Goal: Information Seeking & Learning: Learn about a topic

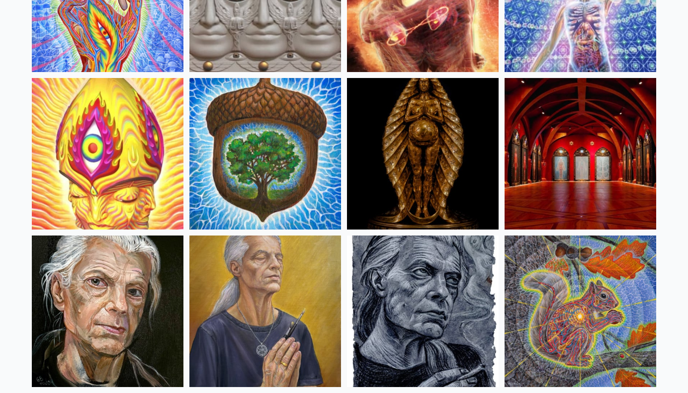
scroll to position [398, 0]
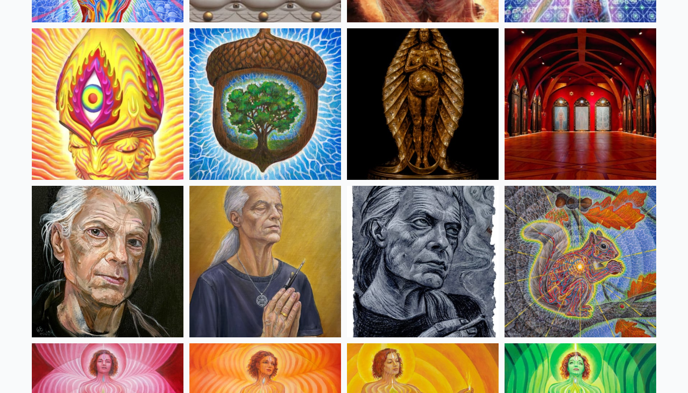
click at [150, 256] on img at bounding box center [108, 262] width 152 height 152
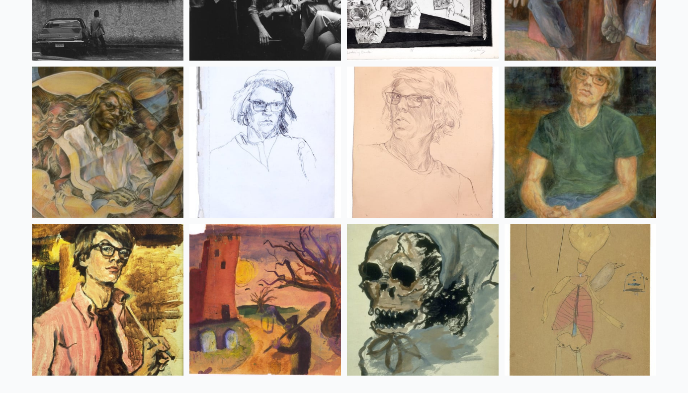
scroll to position [13240, 0]
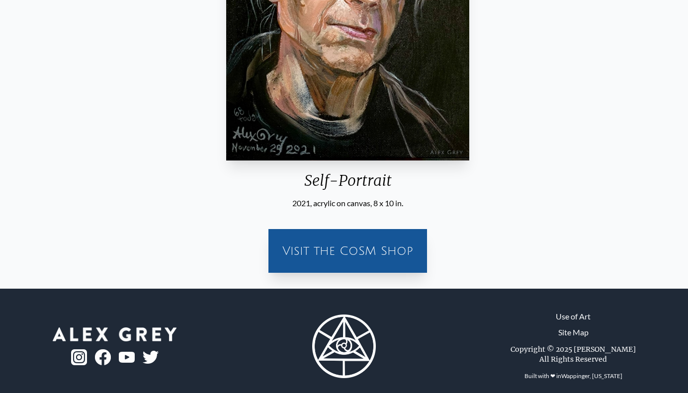
scroll to position [50, 0]
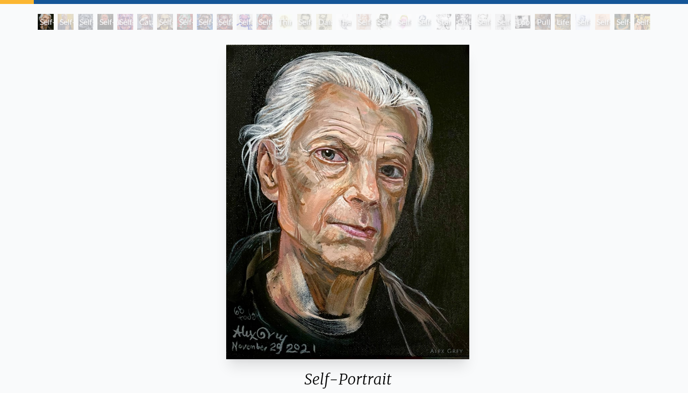
click at [74, 20] on div "Self-Portrait" at bounding box center [66, 22] width 16 height 16
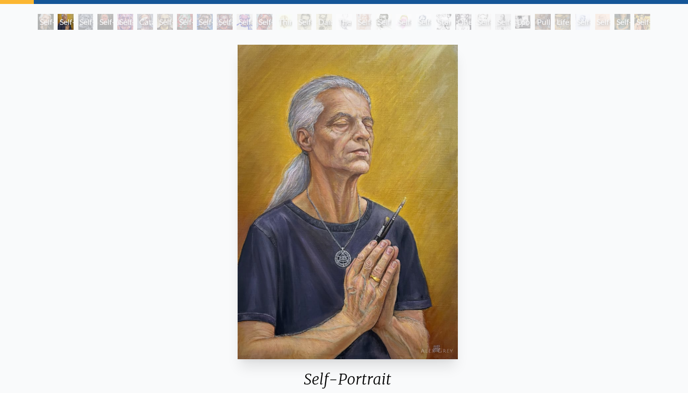
click at [74, 19] on div "Self-Portrait" at bounding box center [66, 22] width 16 height 16
click at [97, 19] on div "Self-Portrait" at bounding box center [105, 22] width 16 height 16
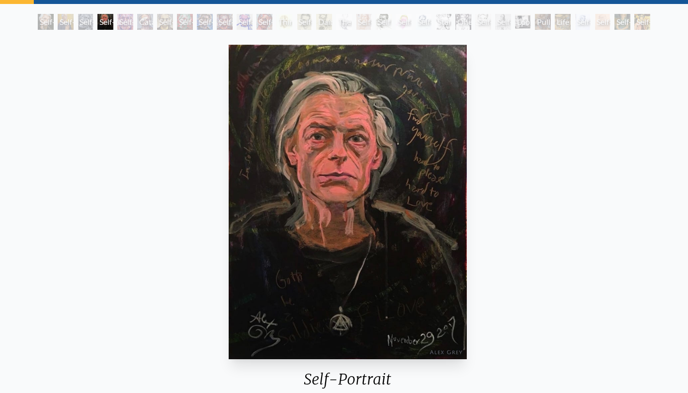
click at [157, 21] on div "Self-Portrait" at bounding box center [165, 22] width 16 height 16
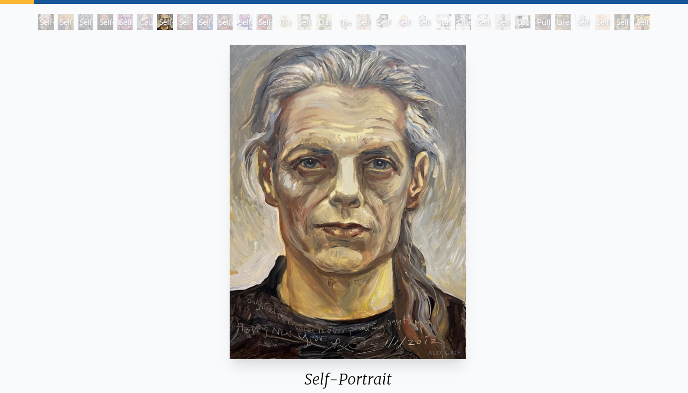
click at [173, 20] on div "Self-Portrait" at bounding box center [165, 22] width 16 height 16
click at [200, 21] on div "Self-Portrait" at bounding box center [205, 22] width 16 height 16
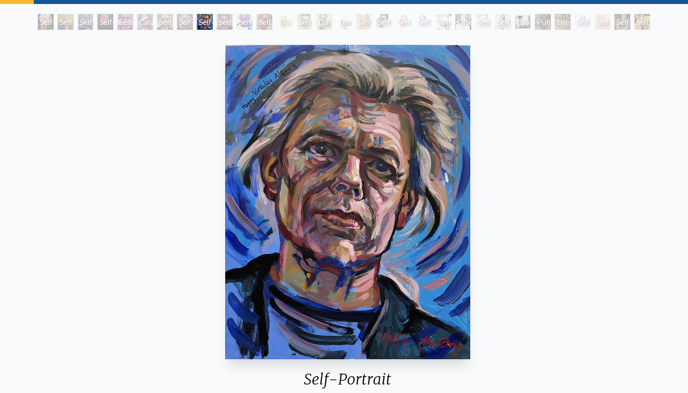
click at [213, 20] on div "Self-Portrait" at bounding box center [205, 22] width 16 height 16
click at [238, 19] on div "Self-Portrait" at bounding box center [245, 22] width 16 height 16
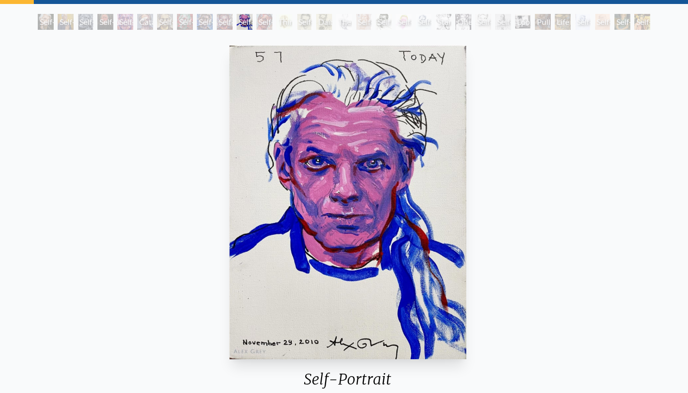
click at [301, 23] on div "Self-Portrait (Age 45)" at bounding box center [304, 22] width 16 height 16
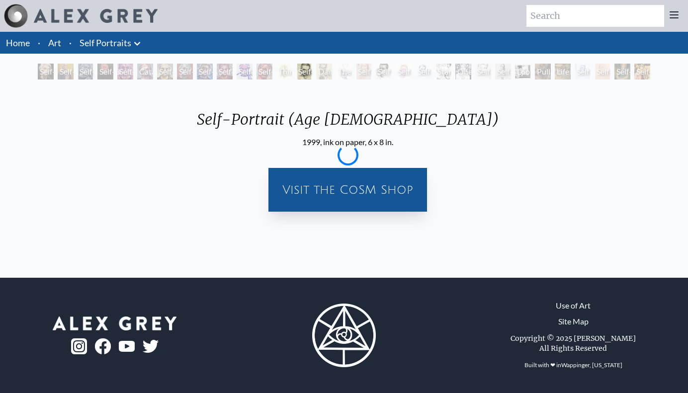
scroll to position [50, 0]
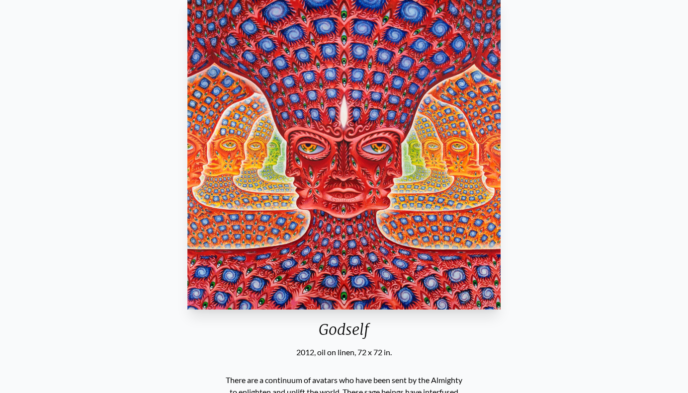
scroll to position [50, 0]
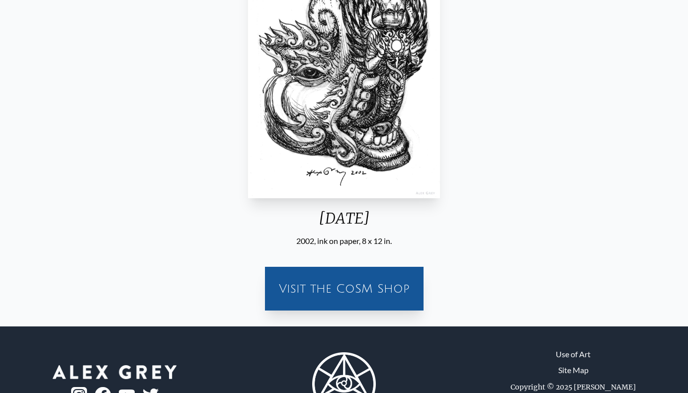
scroll to position [99, 0]
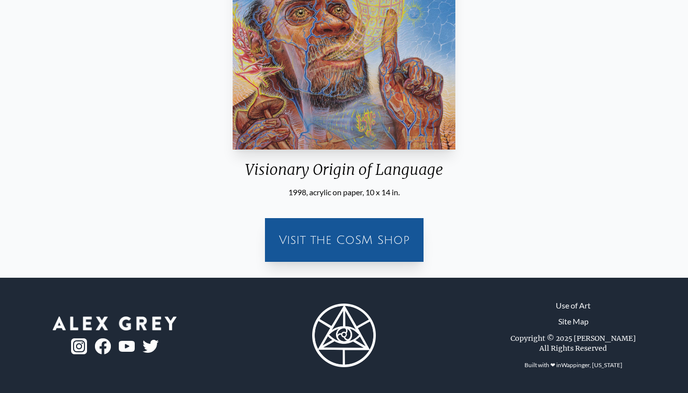
scroll to position [11, 0]
